Goal: Browse casually: Explore the website without a specific task or goal

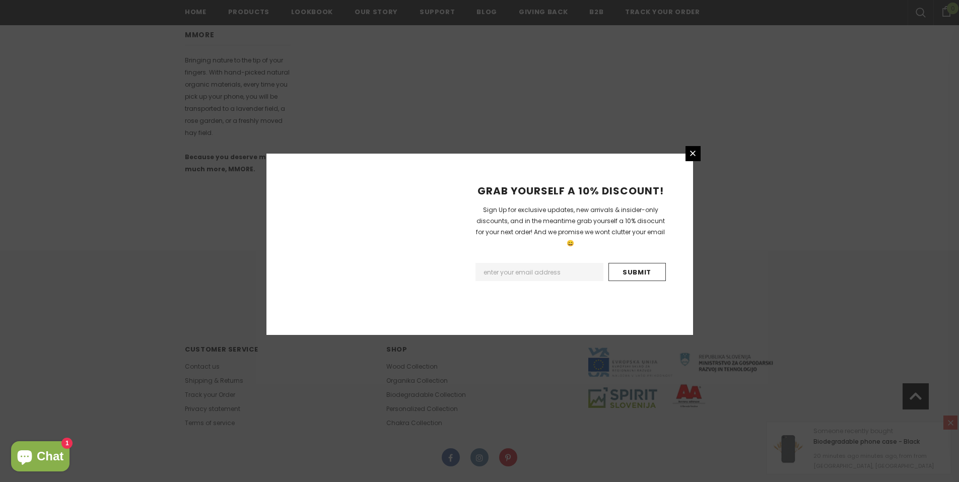
scroll to position [550, 0]
